Goal: Task Accomplishment & Management: Manage account settings

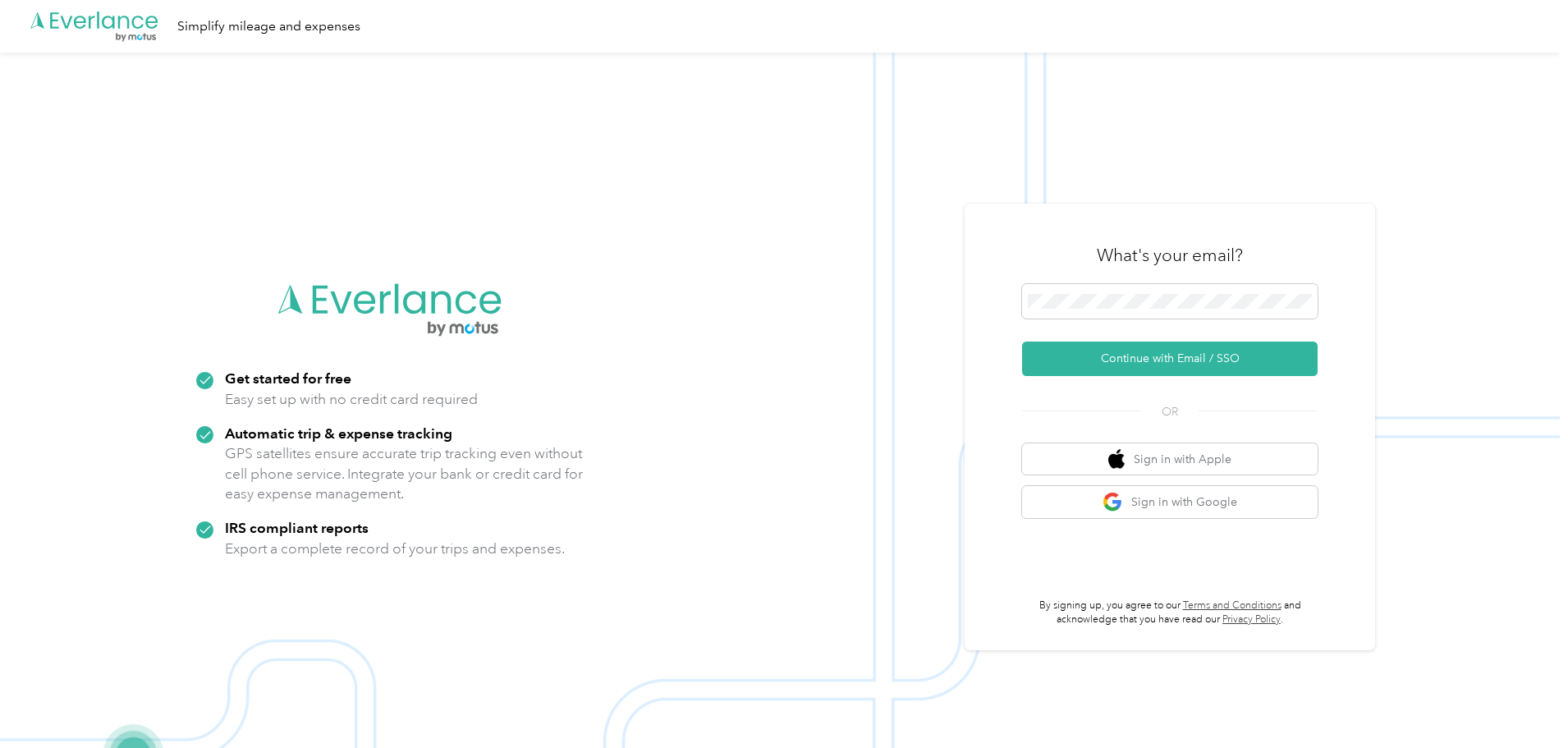
click at [852, 268] on img at bounding box center [780, 427] width 1560 height 748
click at [1126, 361] on button "Continue with Email / SSO" at bounding box center [1169, 359] width 295 height 35
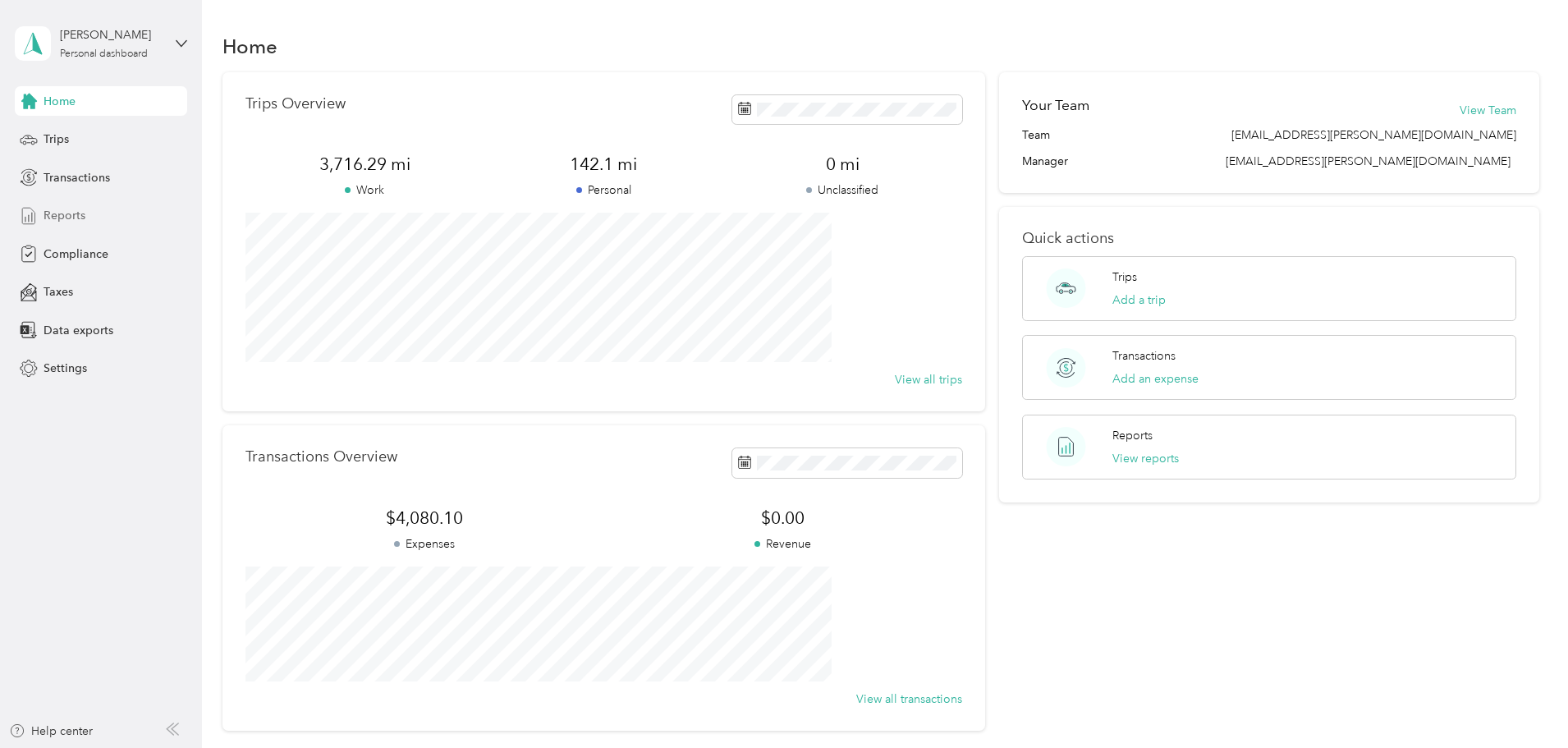
click at [62, 207] on span "Reports" at bounding box center [64, 215] width 42 height 17
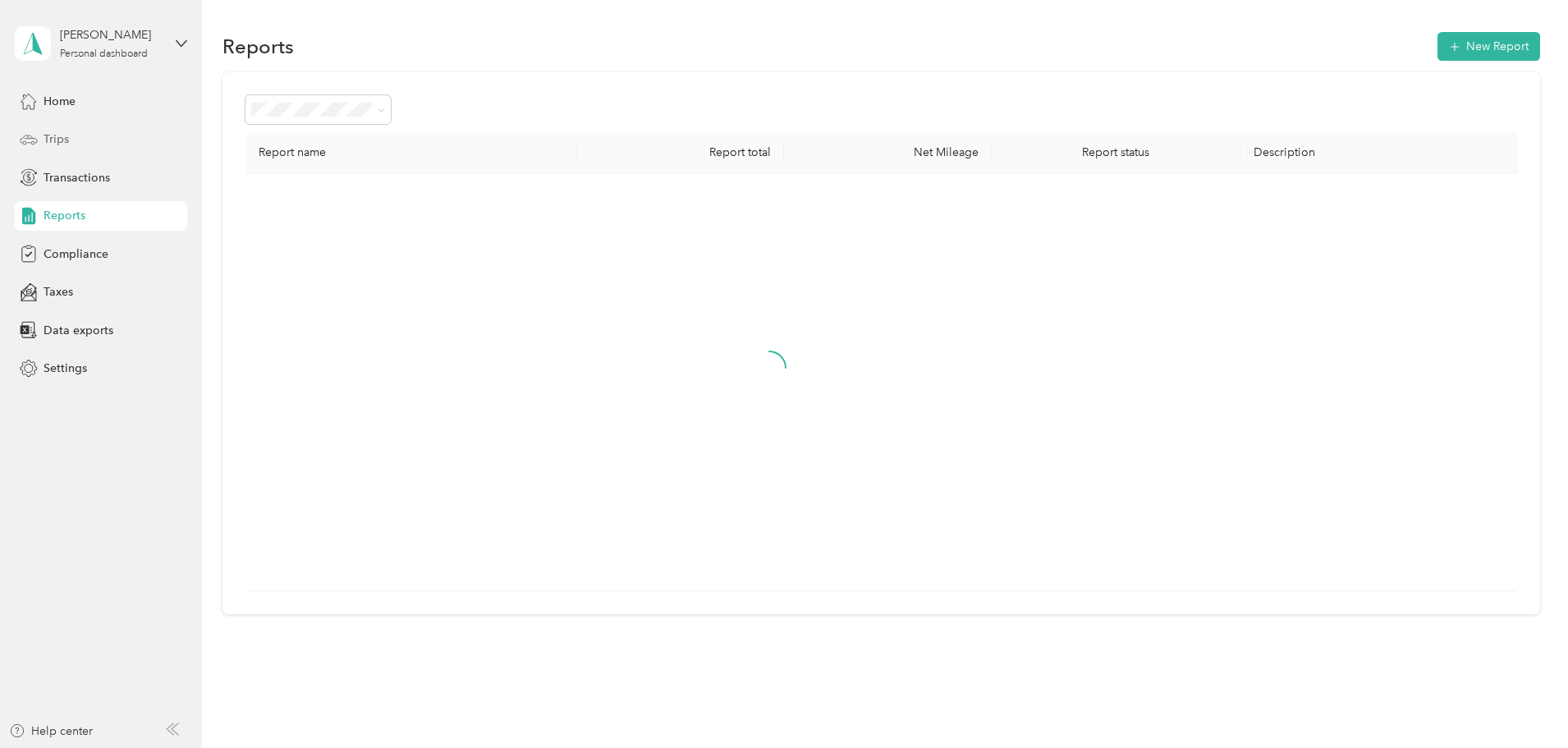
click at [56, 139] on span "Trips" at bounding box center [56, 139] width 25 height 17
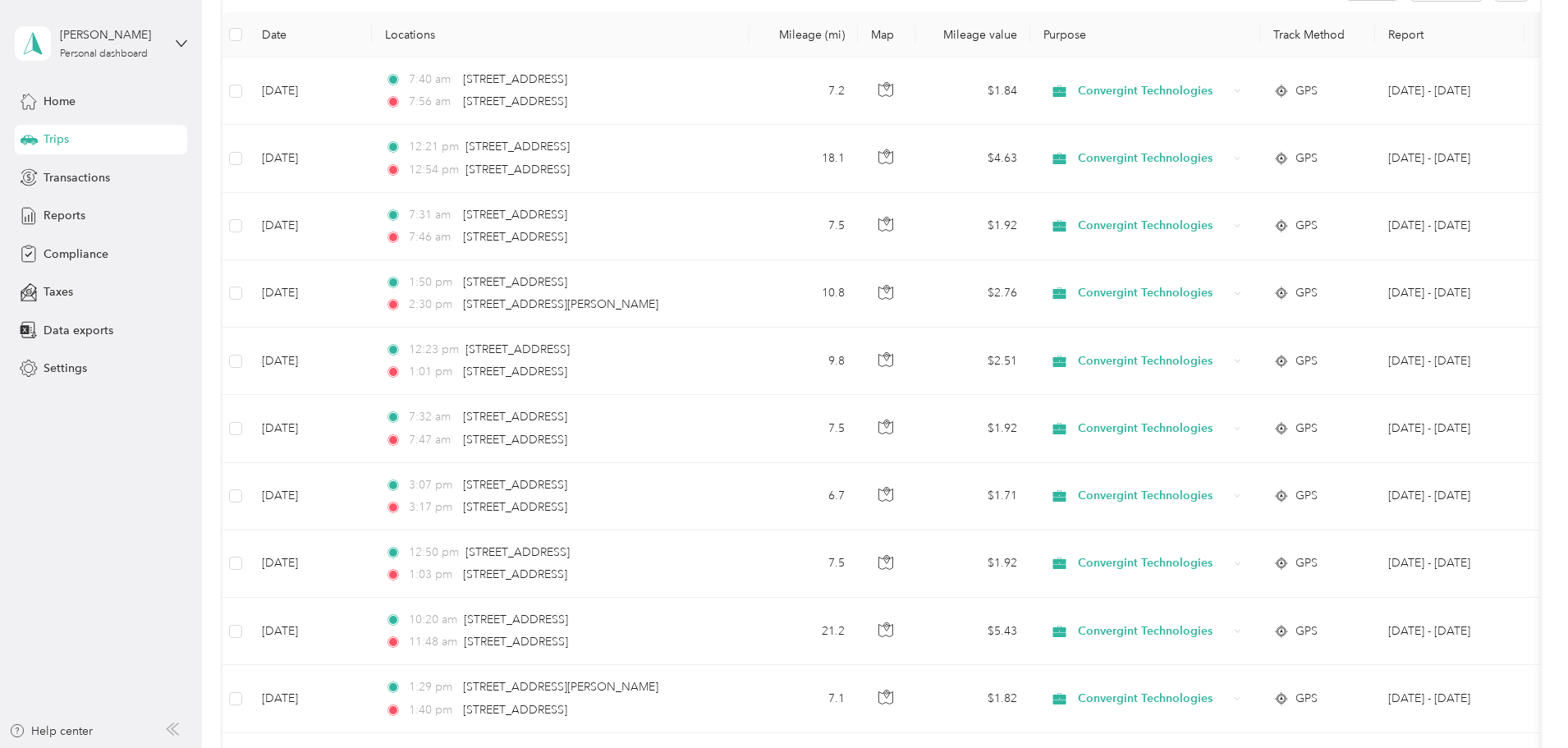
scroll to position [164, 0]
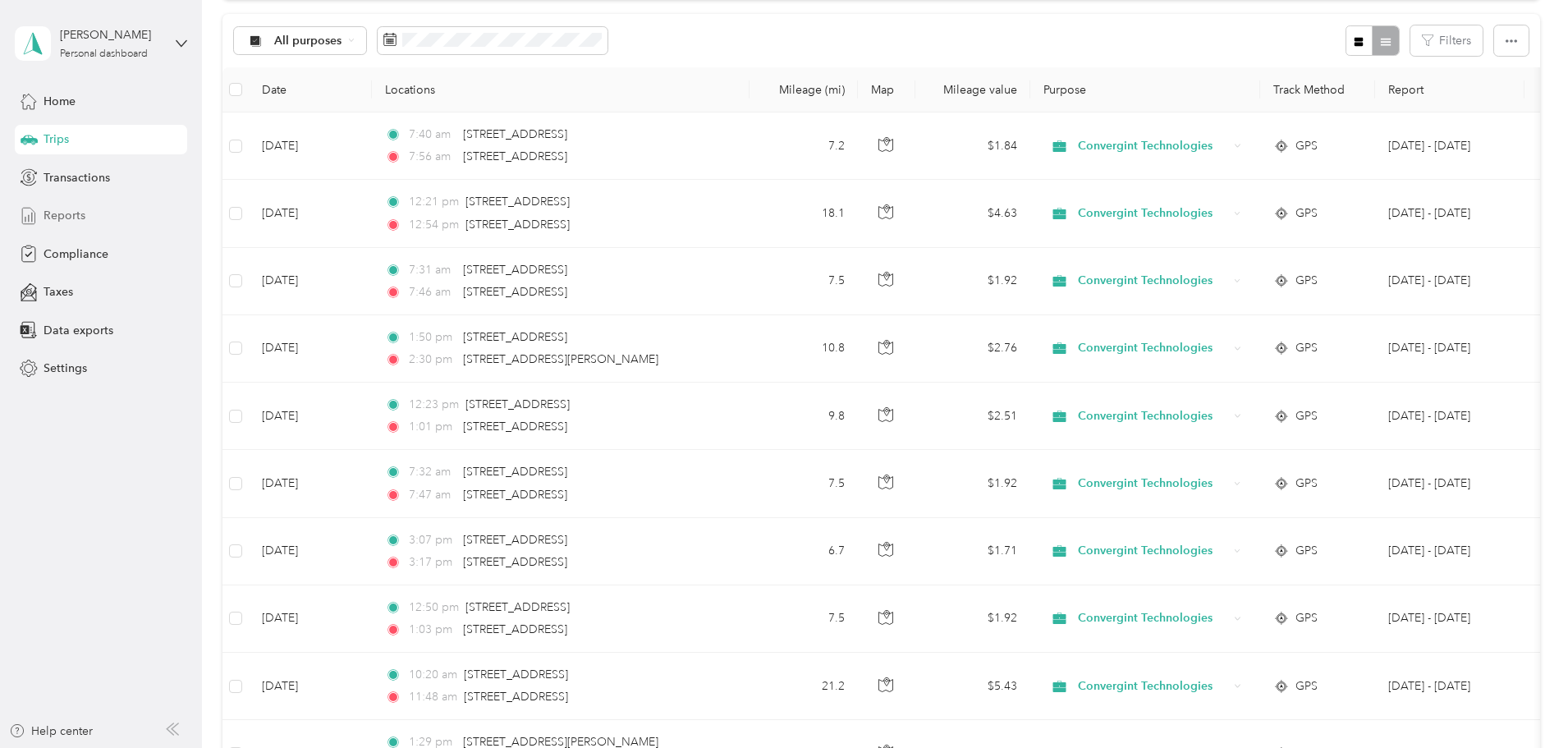
click at [62, 212] on span "Reports" at bounding box center [64, 215] width 42 height 17
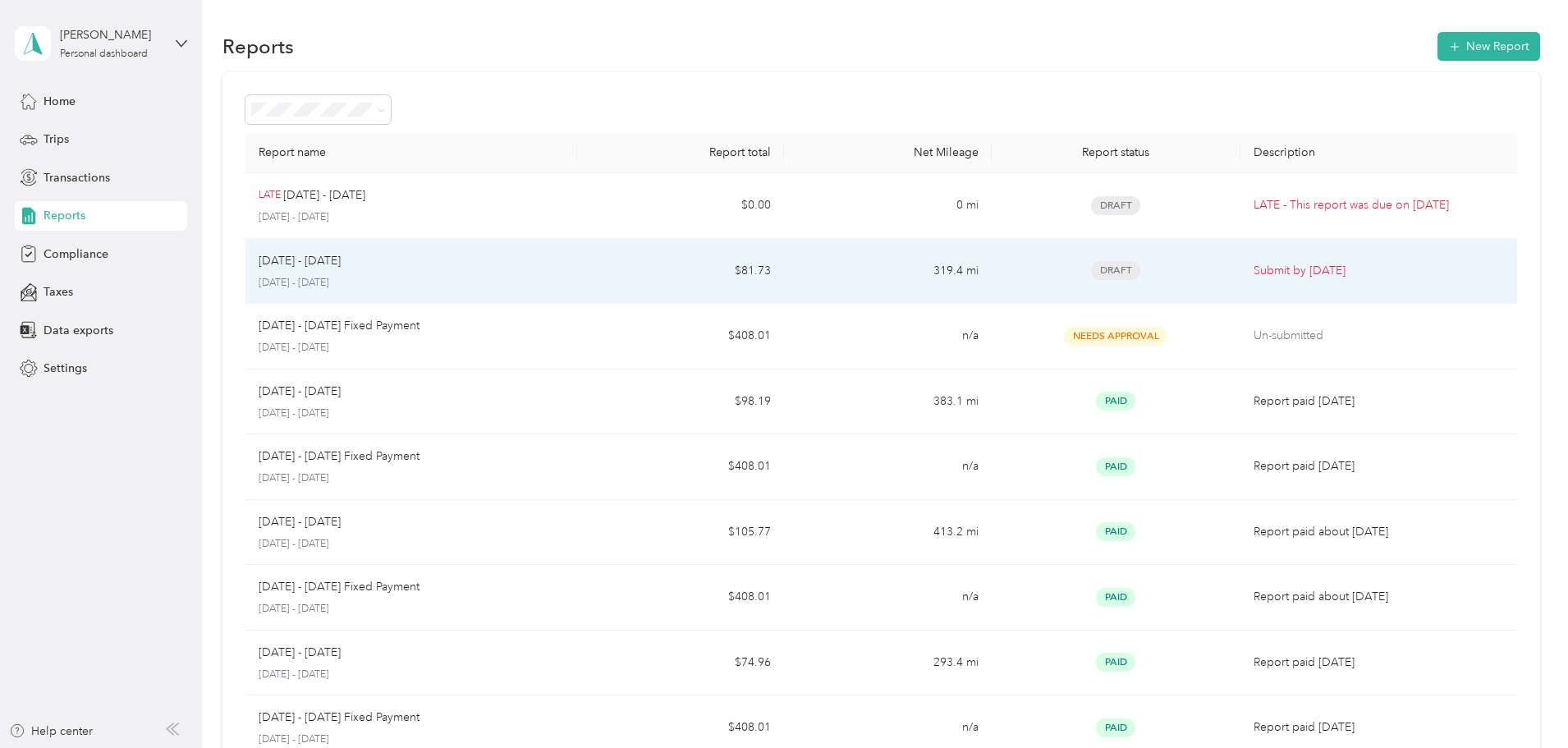
click at [427, 272] on div "[DATE] - [DATE] [DATE] - [DATE]" at bounding box center [411, 271] width 306 height 38
